Goal: Use online tool/utility: Utilize a website feature to perform a specific function

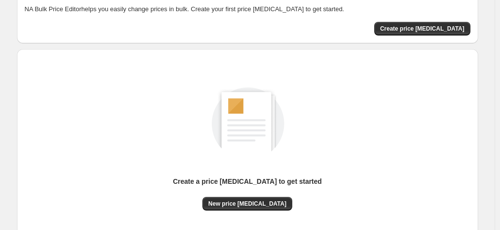
scroll to position [133, 0]
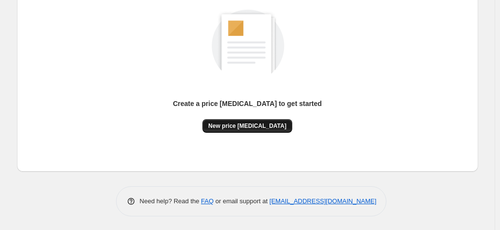
click at [262, 127] on span "New price change job" at bounding box center [247, 126] width 78 height 8
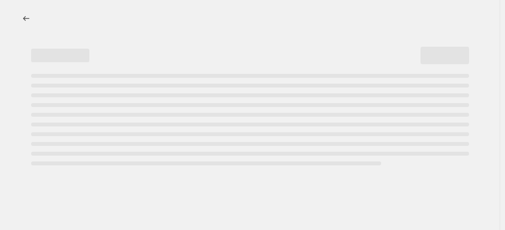
select select "percentage"
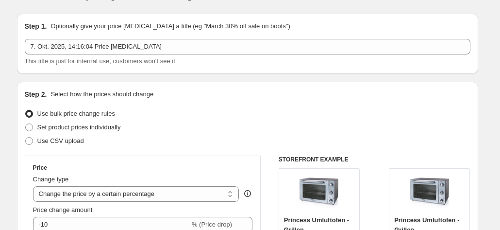
scroll to position [146, 0]
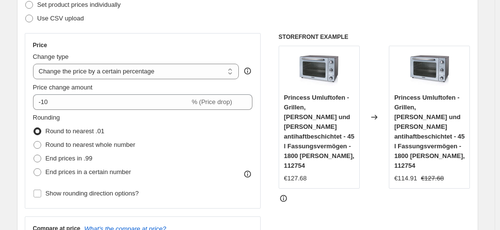
click at [98, 110] on div "Price Change type Change the price to a certain amount Change the price by a ce…" at bounding box center [143, 120] width 220 height 159
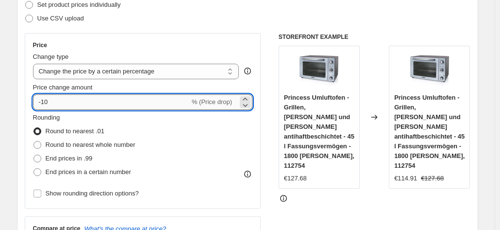
click at [91, 102] on input "-10" at bounding box center [111, 102] width 157 height 16
type input "-1"
type input "-30"
click at [157, 140] on div "Rounding Round to nearest .01 Round to nearest whole number End prices in .99 E…" at bounding box center [143, 146] width 220 height 66
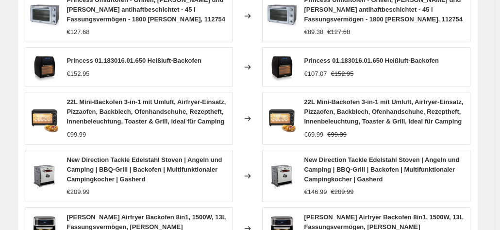
scroll to position [789, 0]
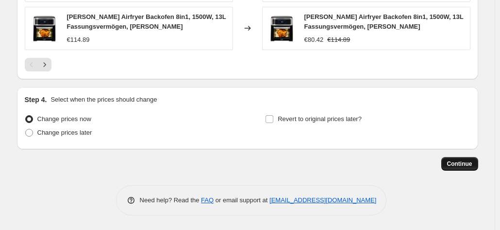
click at [462, 165] on span "Continue" at bounding box center [459, 164] width 25 height 8
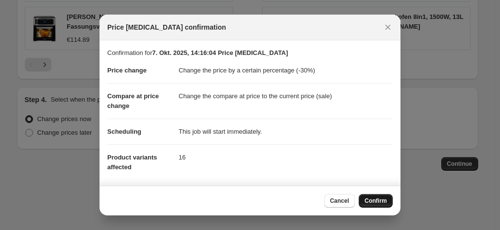
click at [381, 206] on button "Confirm" at bounding box center [376, 201] width 34 height 14
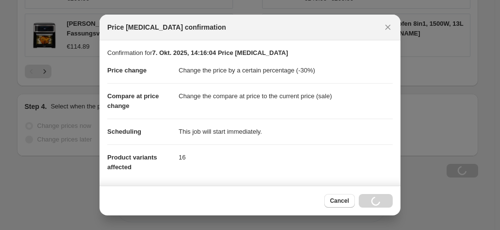
scroll to position [789, 0]
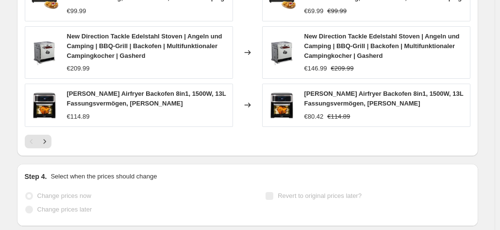
select select "percentage"
